Goal: Task Accomplishment & Management: Manage account settings

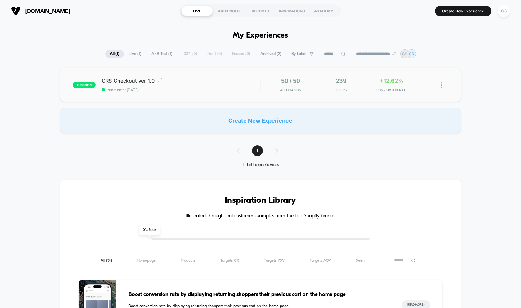
click at [140, 91] on span "start date: [DATE]" at bounding box center [181, 90] width 159 height 5
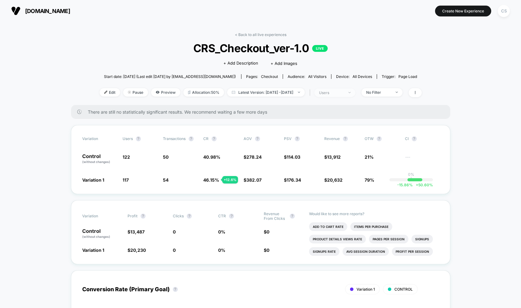
click at [344, 90] on div "users" at bounding box center [331, 92] width 25 height 5
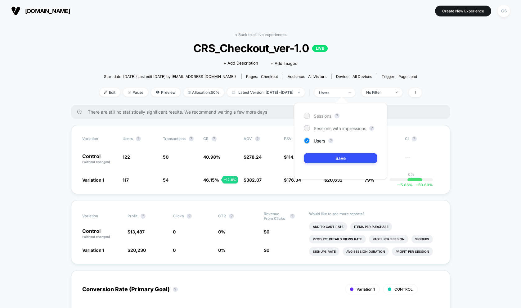
click at [309, 116] on div at bounding box center [307, 115] width 5 height 5
click at [331, 152] on div "Sessions ? Sessions with impressions ? Users ? Save" at bounding box center [340, 141] width 93 height 76
click at [331, 157] on button "Save" at bounding box center [341, 158] width 74 height 10
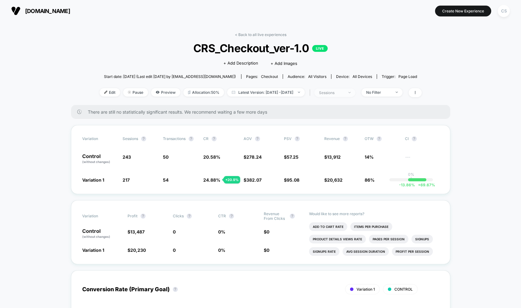
click at [344, 91] on div "sessions" at bounding box center [331, 92] width 25 height 5
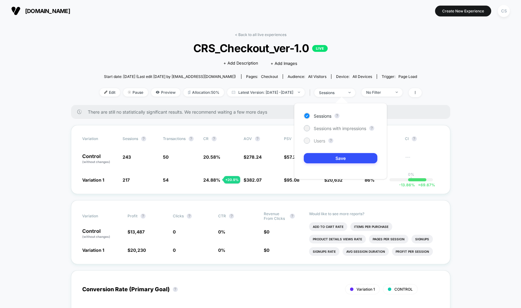
click at [308, 139] on div at bounding box center [307, 140] width 5 height 5
click at [329, 160] on button "Save" at bounding box center [341, 158] width 74 height 10
